Goal: Task Accomplishment & Management: Use online tool/utility

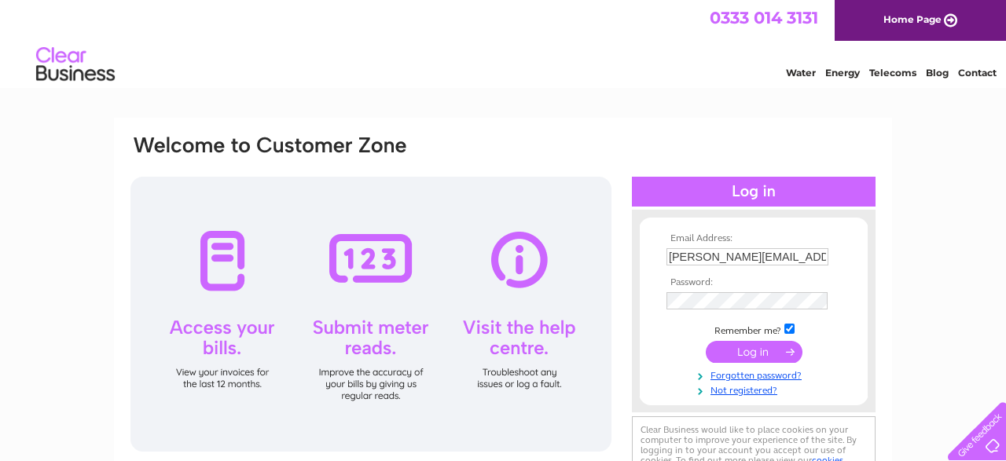
click at [747, 351] on input "submit" at bounding box center [753, 352] width 97 height 22
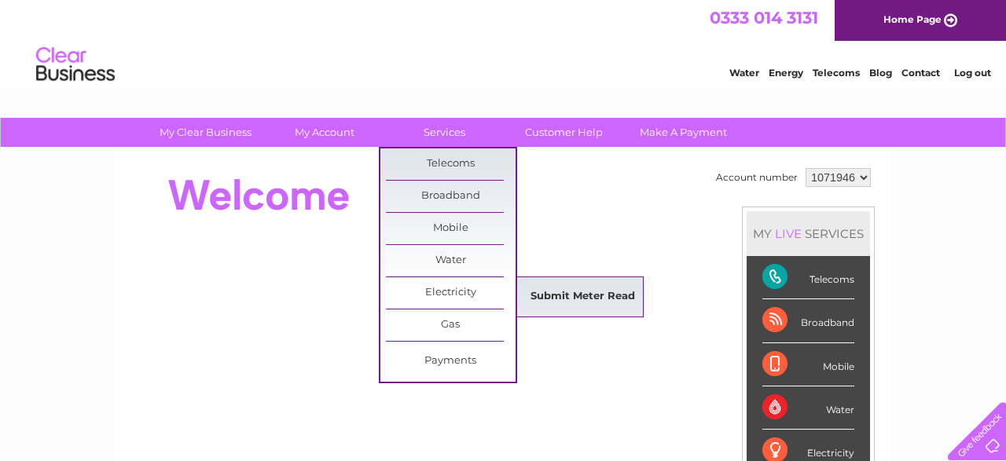
click at [589, 288] on link "Submit Meter Read" at bounding box center [583, 296] width 130 height 31
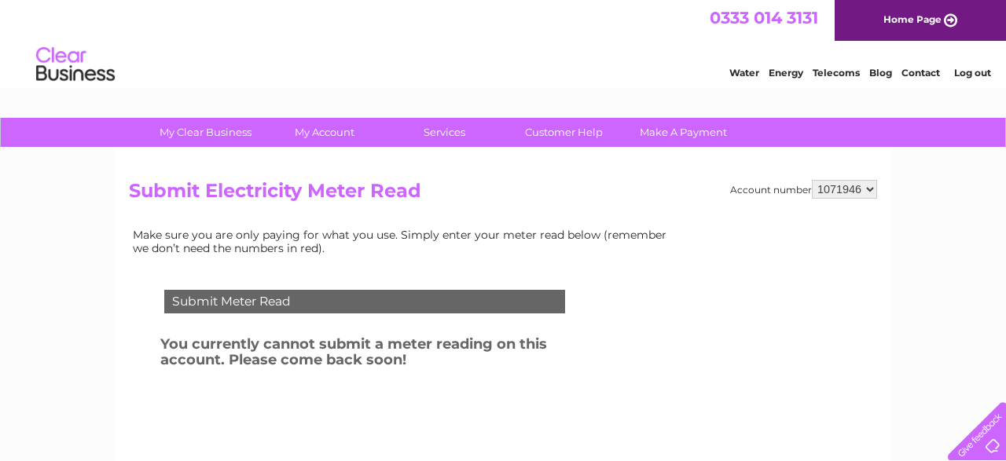
click at [812, 180] on select "1071946 1071995" at bounding box center [844, 189] width 65 height 19
select select "1071995"
click option "1071995" at bounding box center [0, 0] width 0 height 0
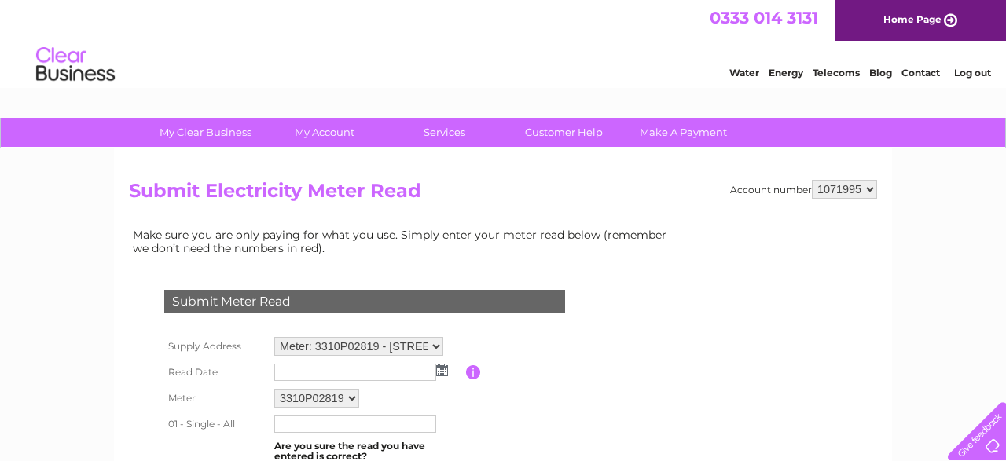
click at [442, 368] on img at bounding box center [442, 370] width 12 height 13
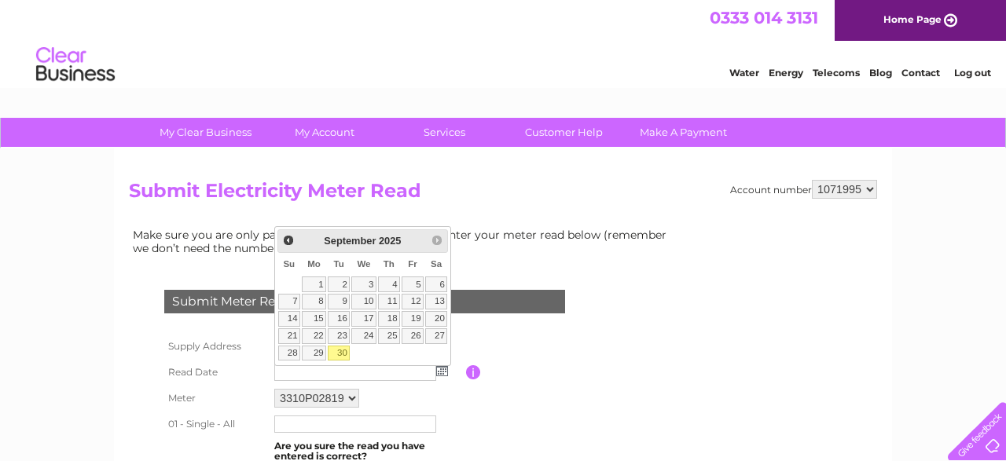
click at [341, 349] on link "30" at bounding box center [339, 354] width 22 height 16
type input "2025/09/30"
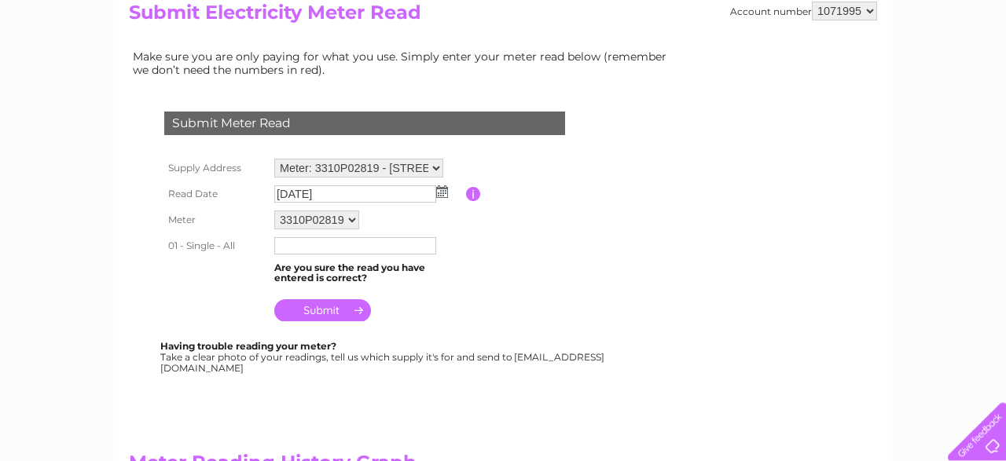
scroll to position [204, 0]
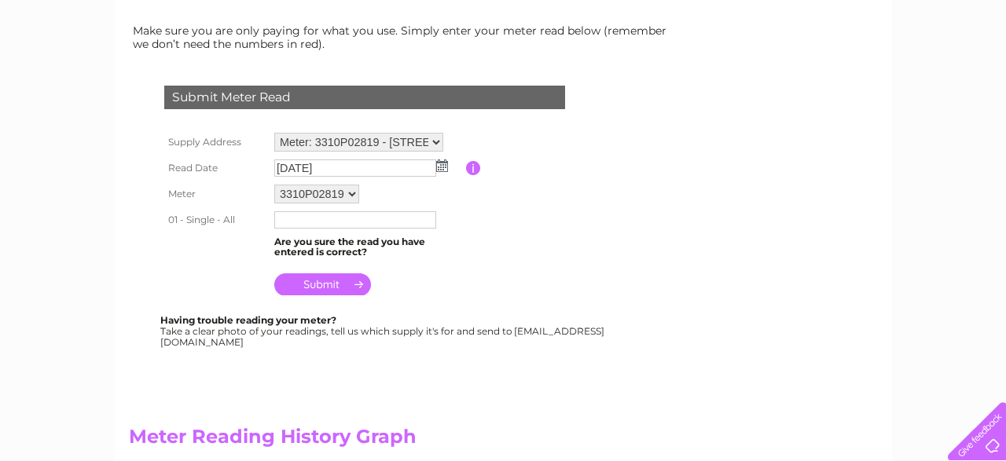
click at [287, 218] on input "text" at bounding box center [355, 219] width 162 height 17
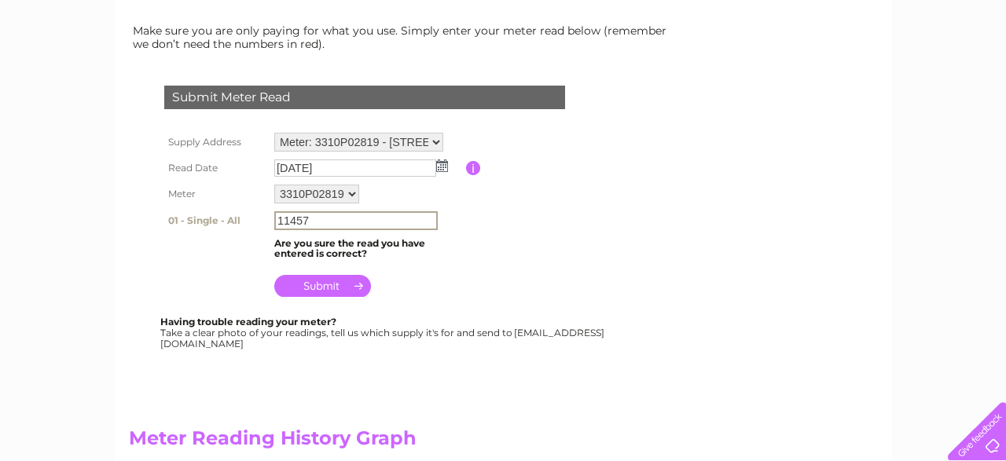
type input "11457"
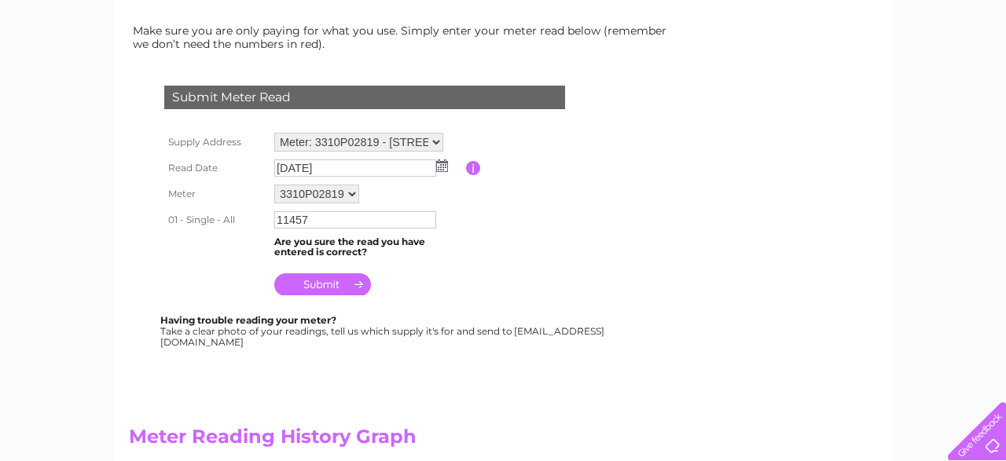
click at [323, 287] on input "submit" at bounding box center [322, 284] width 97 height 22
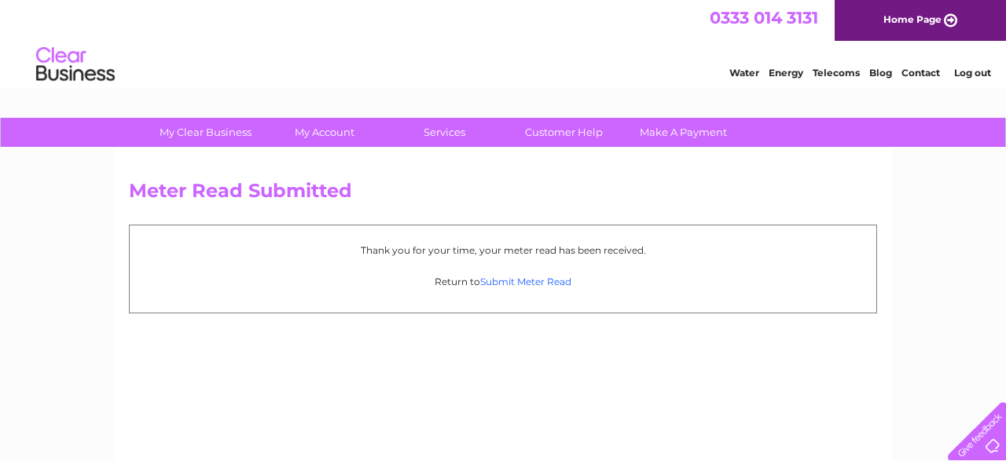
click at [529, 277] on link "Submit Meter Read" at bounding box center [525, 282] width 91 height 12
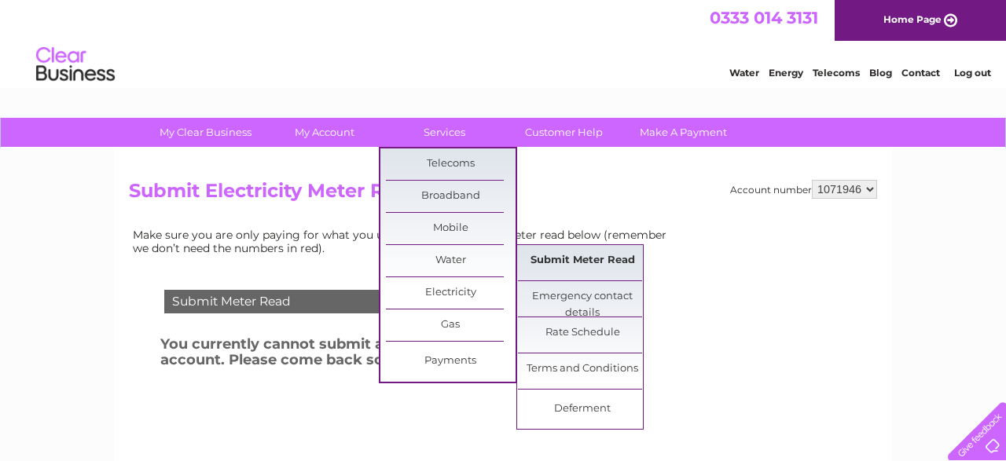
click at [567, 254] on link "Submit Meter Read" at bounding box center [583, 260] width 130 height 31
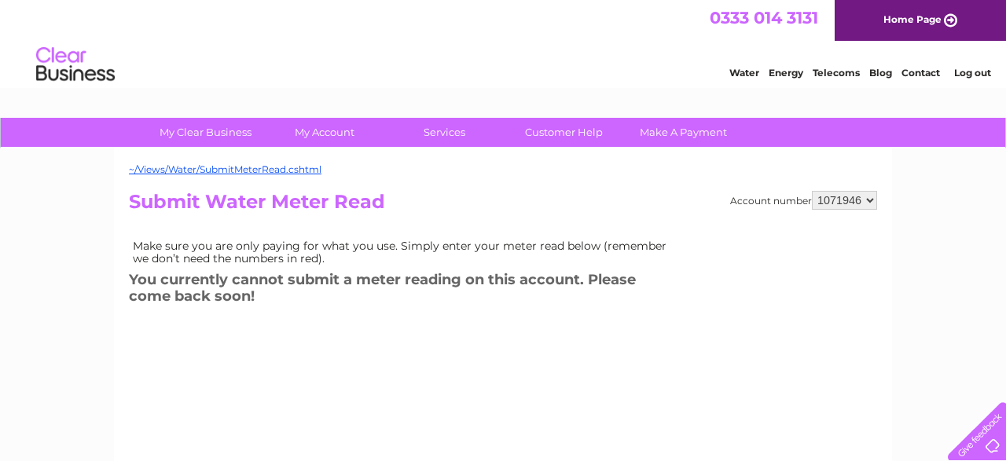
select select "1071995"
click option "1071995" at bounding box center [0, 0] width 0 height 0
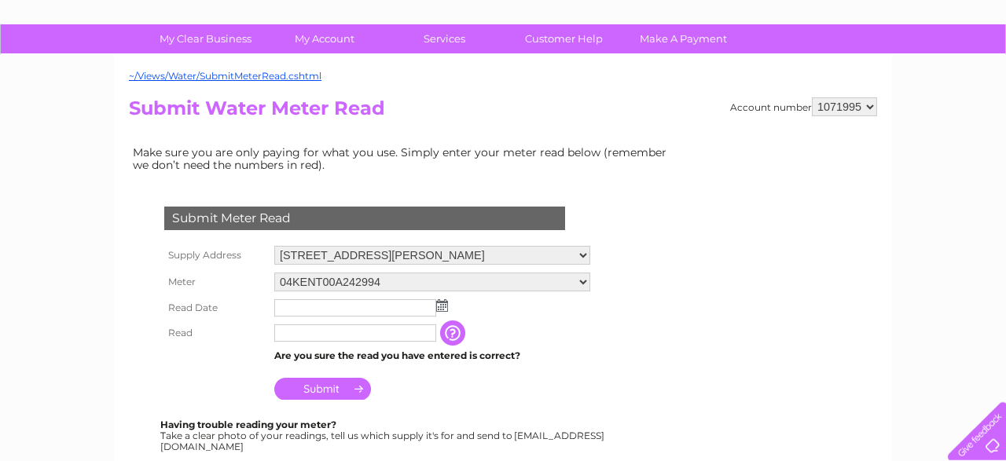
scroll to position [123, 0]
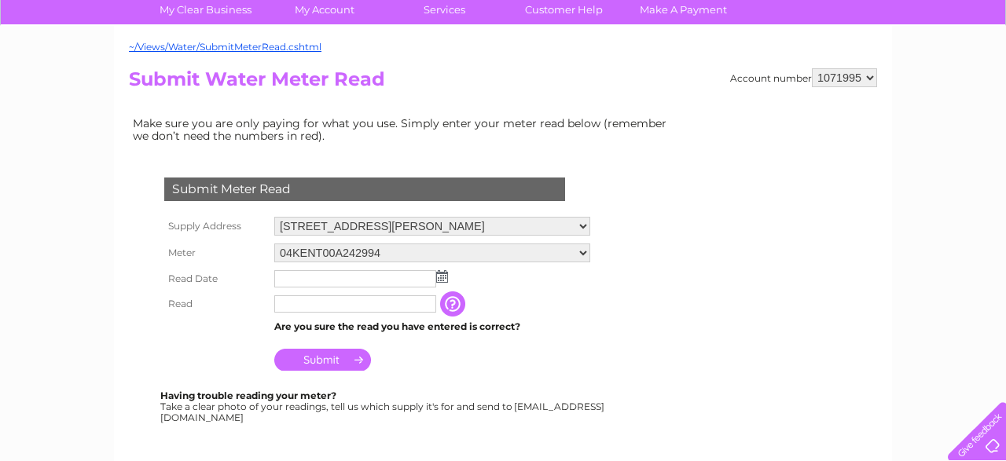
click at [442, 273] on img at bounding box center [442, 276] width 12 height 13
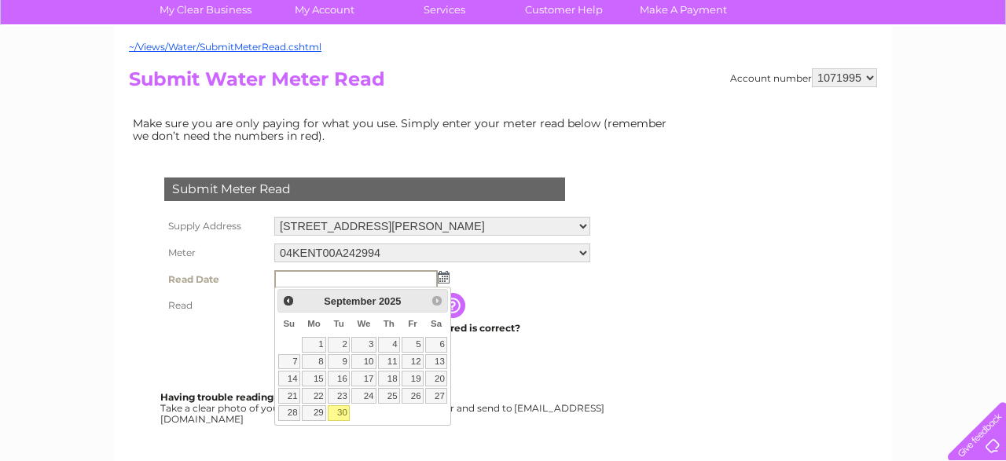
click at [342, 409] on link "30" at bounding box center [339, 413] width 22 height 16
type input "2025/09/30"
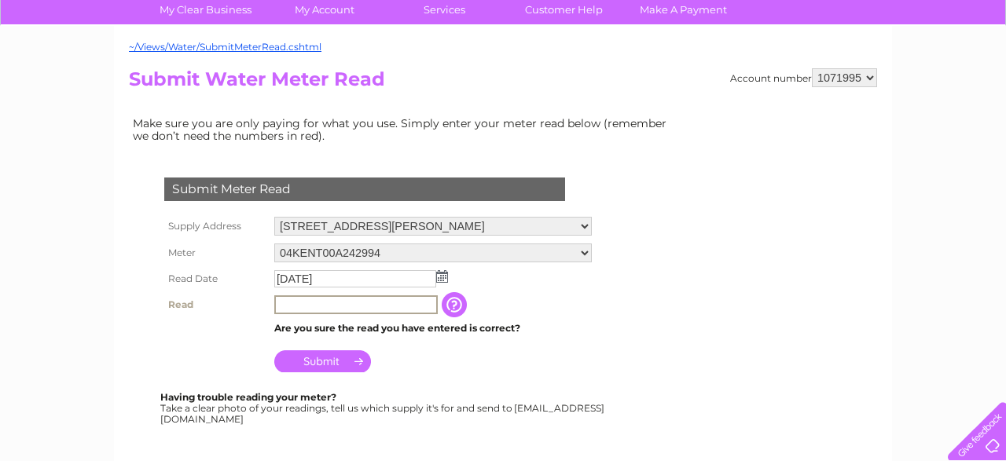
click at [284, 306] on input "text" at bounding box center [355, 304] width 163 height 19
type input "0018"
click at [312, 359] on input "Submit" at bounding box center [322, 361] width 97 height 22
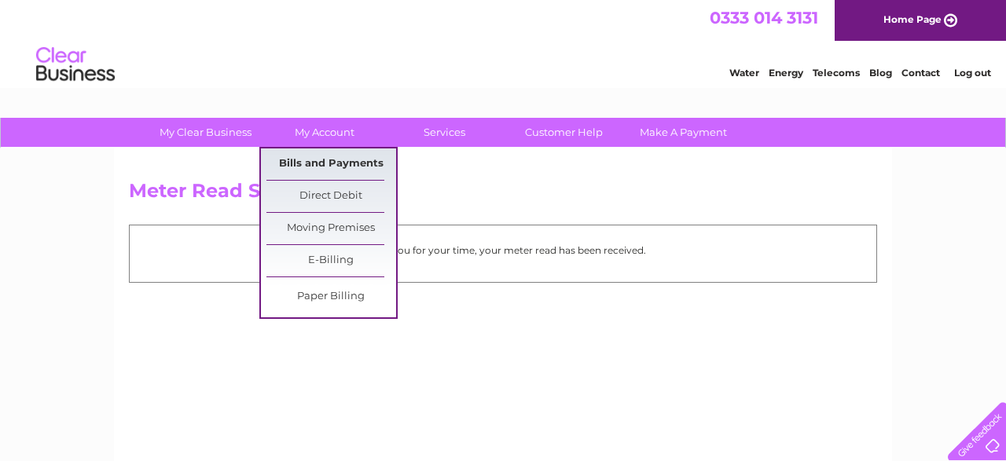
click at [313, 158] on link "Bills and Payments" at bounding box center [331, 163] width 130 height 31
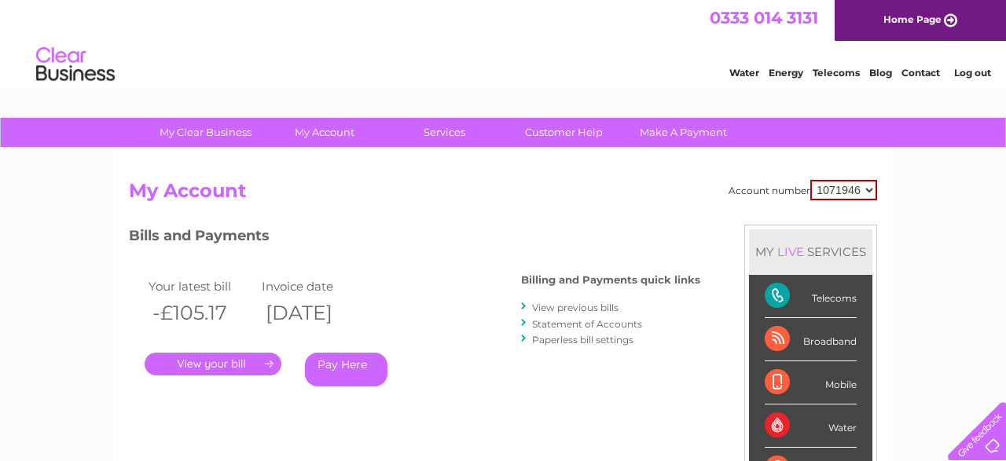
click at [810, 180] on select "1071946 1071995" at bounding box center [843, 190] width 67 height 20
select select "1071995"
click option "1071995" at bounding box center [0, 0] width 0 height 0
click at [579, 306] on link "View previous bills" at bounding box center [575, 308] width 86 height 12
